Goal: Navigation & Orientation: Find specific page/section

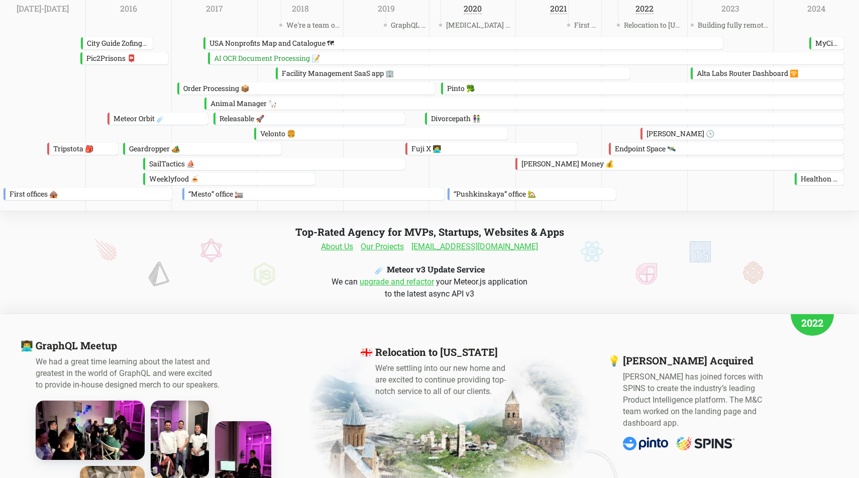
click at [726, 9] on link "2023" at bounding box center [730, 9] width 18 height 10
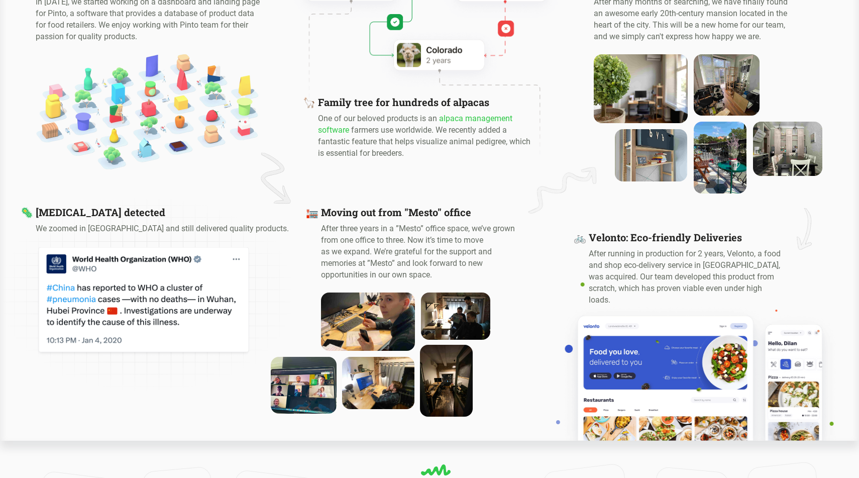
scroll to position [1360, 0]
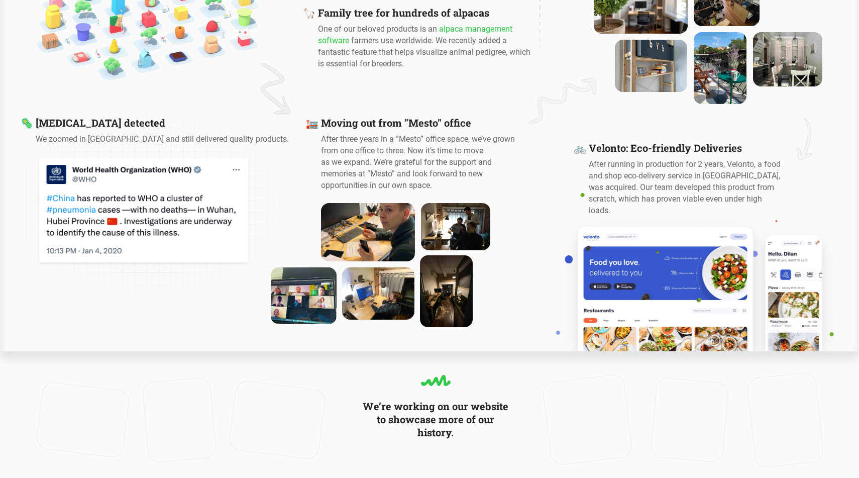
click at [306, 392] on video at bounding box center [277, 419] width 88 height 70
click at [383, 234] on img at bounding box center [367, 232] width 103 height 64
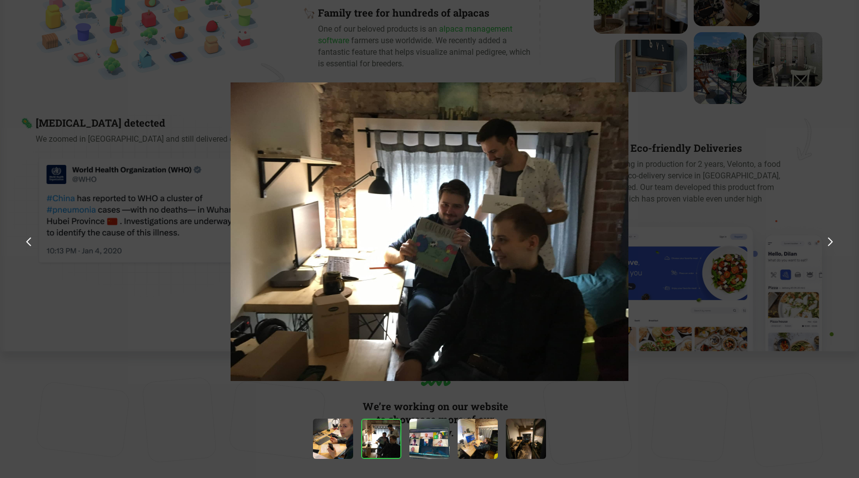
click at [668, 113] on div at bounding box center [429, 286] width 859 height 573
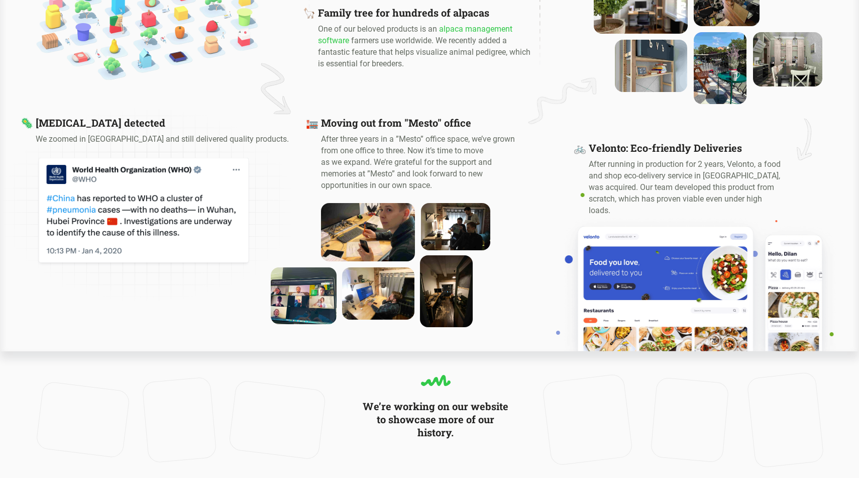
click at [642, 264] on img at bounding box center [698, 272] width 285 height 158
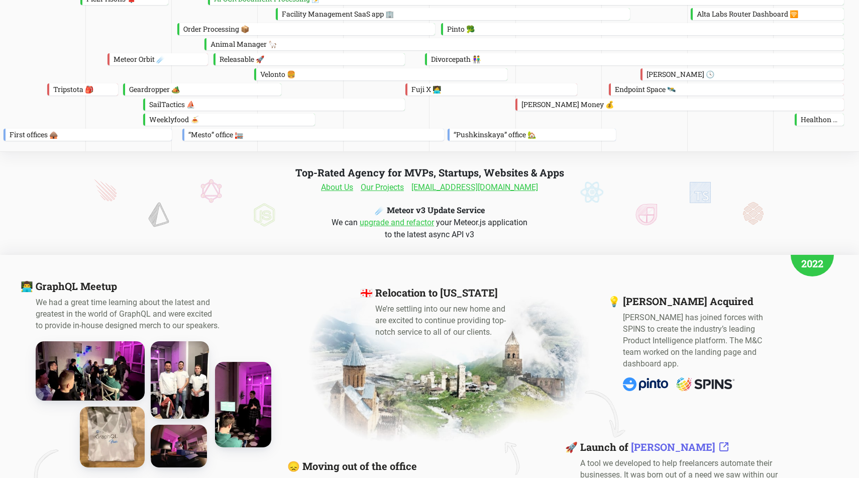
scroll to position [60, 0]
click at [346, 190] on link "About Us" at bounding box center [337, 187] width 32 height 12
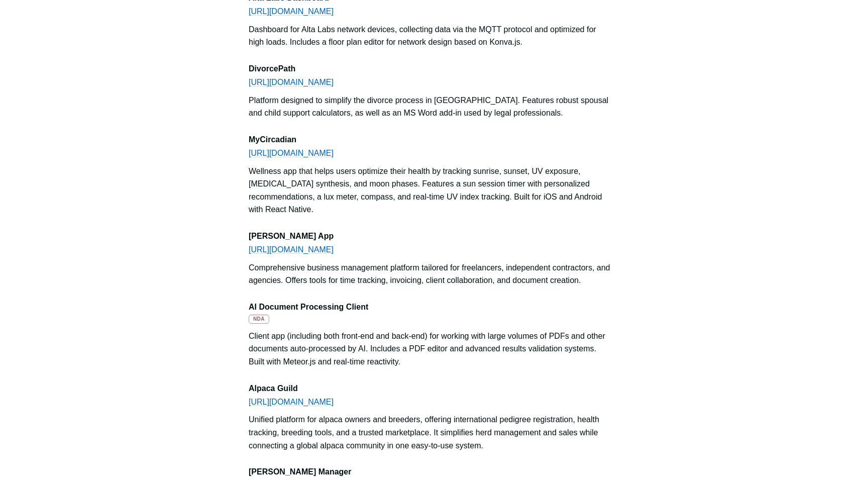
scroll to position [1066, 0]
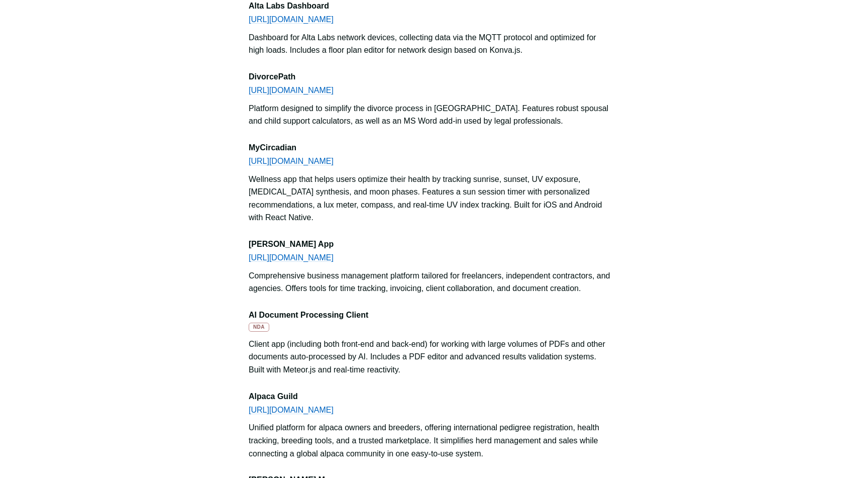
scroll to position [60, 0]
